Goal: Task Accomplishment & Management: Manage account settings

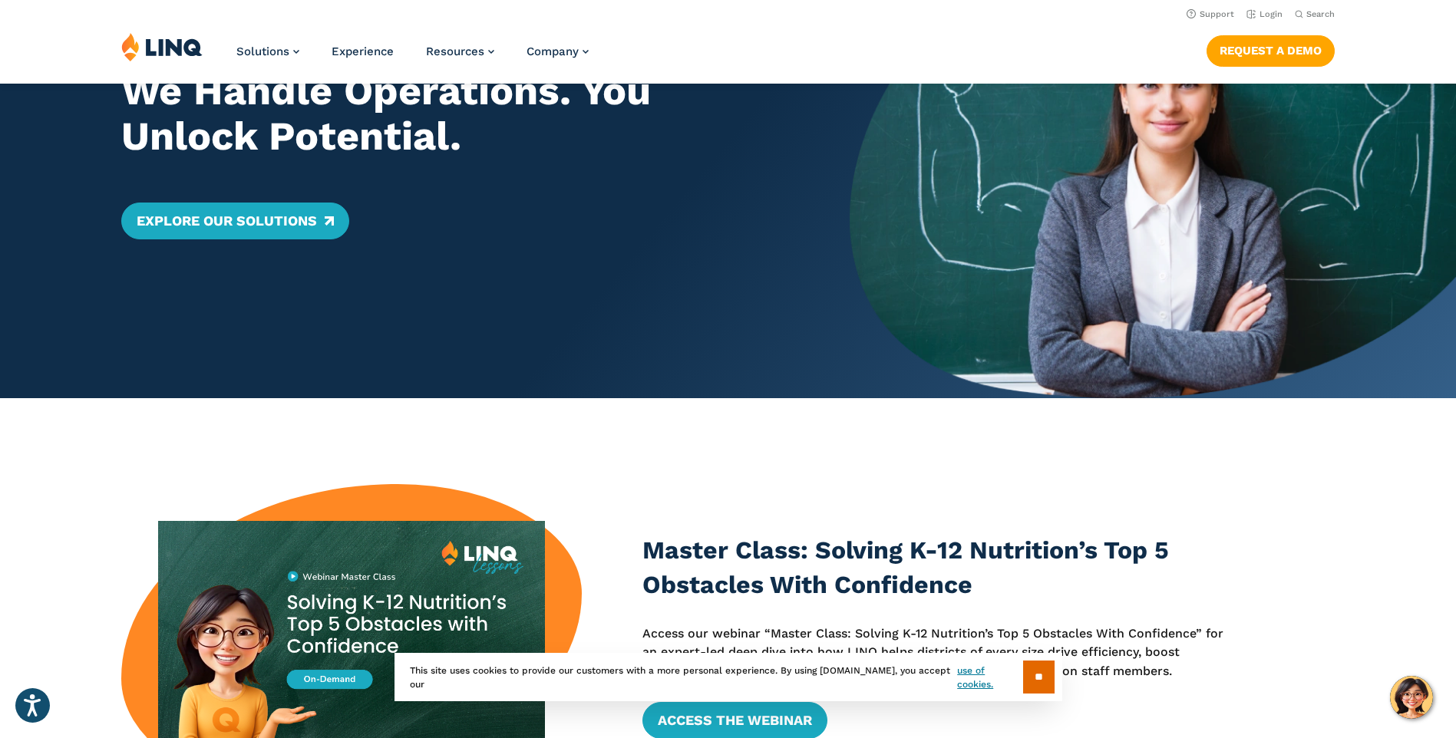
scroll to position [153, 0]
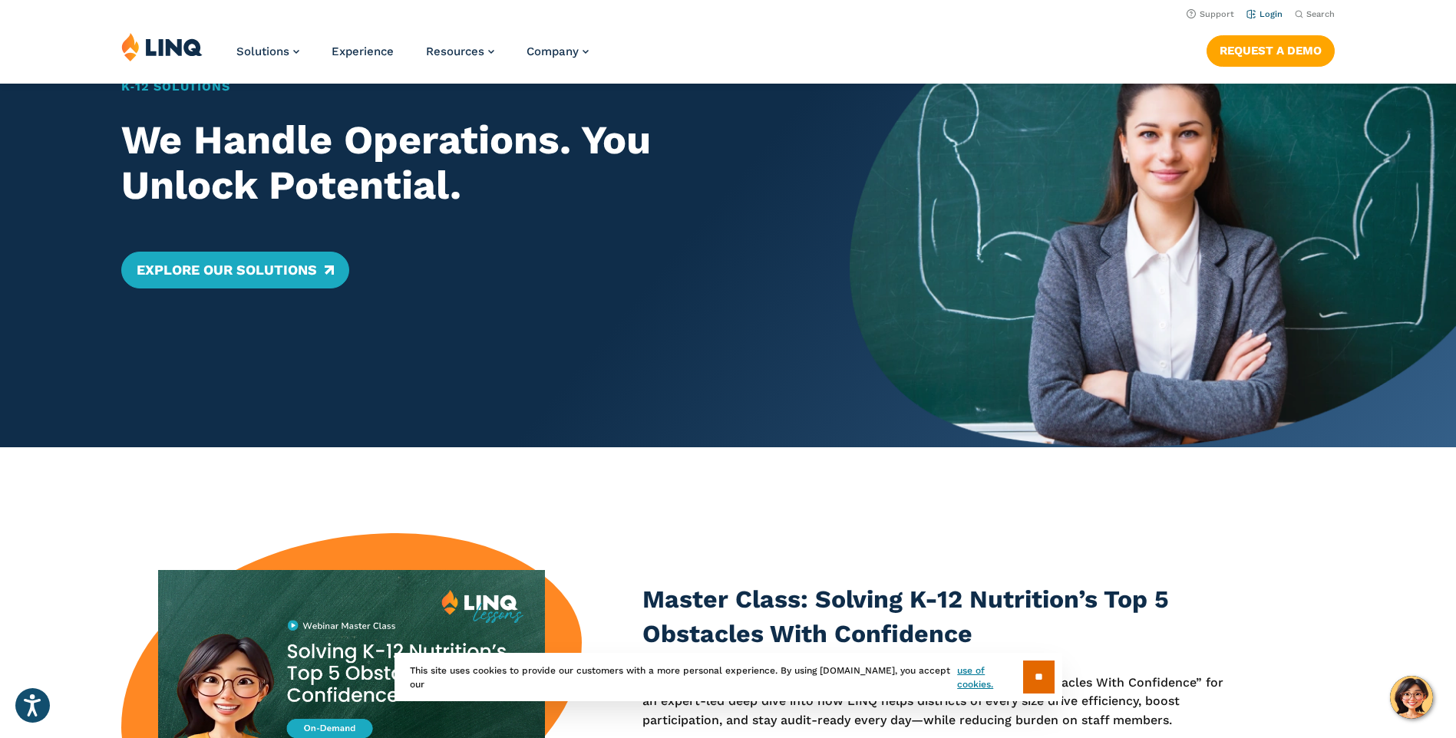
click at [1271, 13] on link "Login" at bounding box center [1264, 14] width 36 height 10
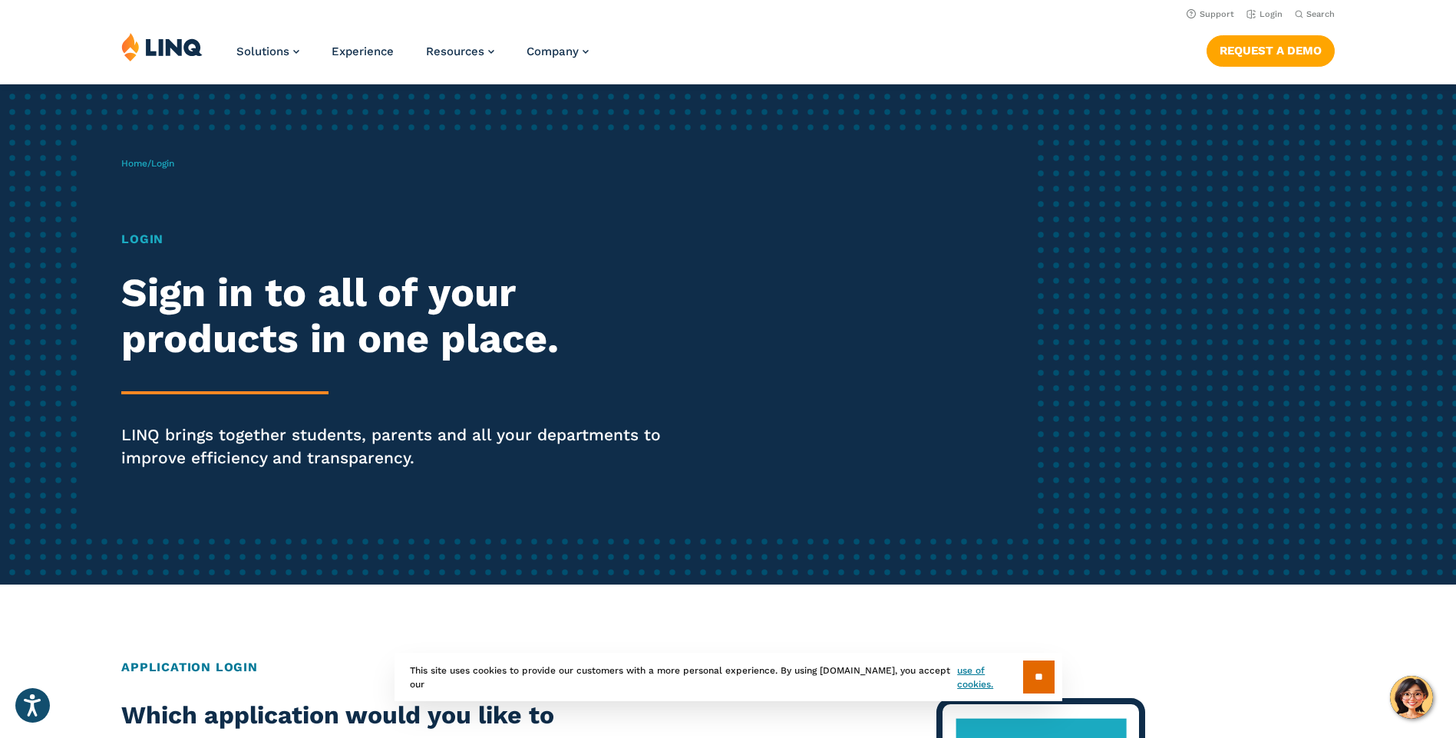
click at [164, 161] on span "Login" at bounding box center [162, 163] width 23 height 11
click at [138, 235] on h1 "Login" at bounding box center [401, 239] width 561 height 18
